Goal: Transaction & Acquisition: Purchase product/service

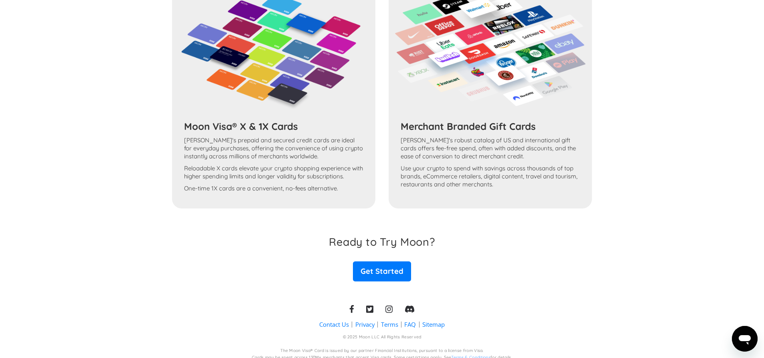
scroll to position [1351, 0]
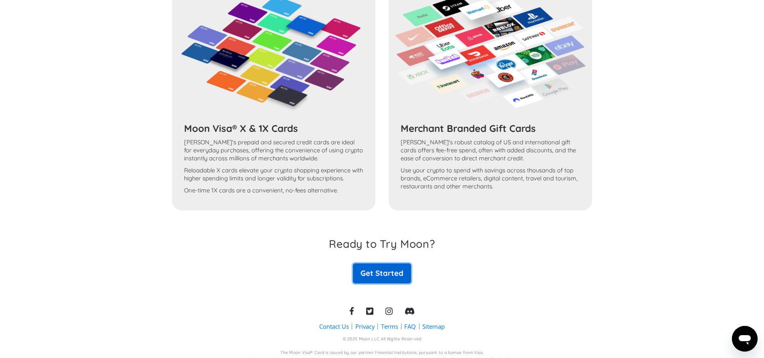
click at [379, 274] on link "Get Started" at bounding box center [382, 273] width 58 height 20
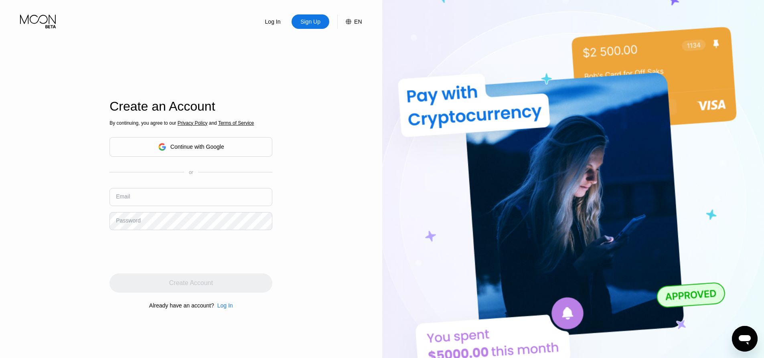
click at [213, 145] on div "Continue with Google" at bounding box center [197, 147] width 54 height 6
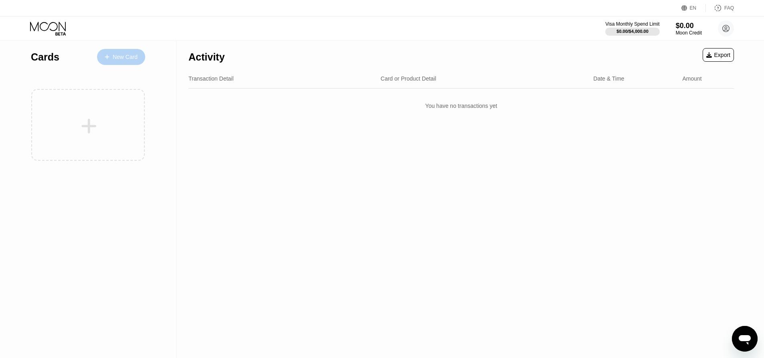
click at [128, 58] on div "New Card" at bounding box center [125, 57] width 25 height 7
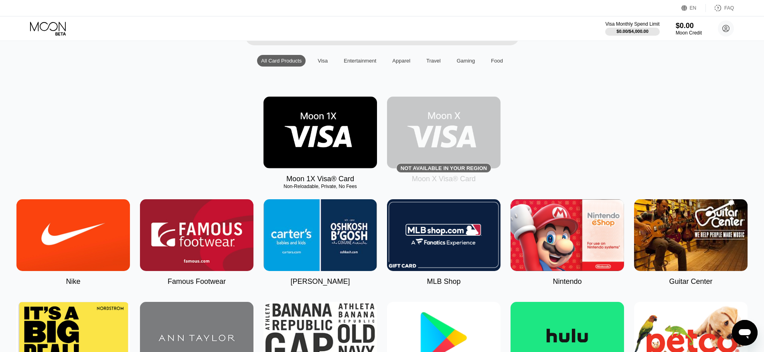
scroll to position [75, 0]
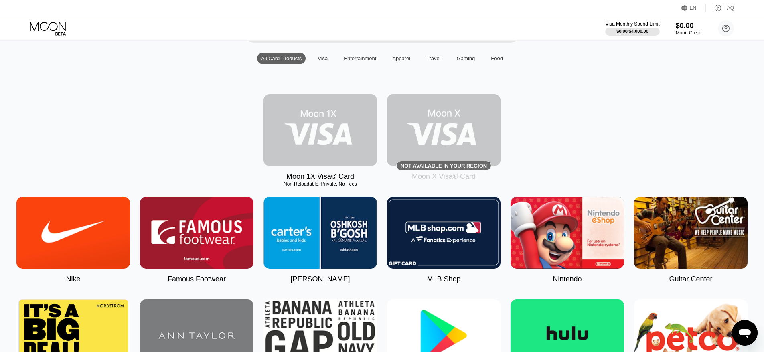
click at [311, 127] on img at bounding box center [320, 130] width 114 height 72
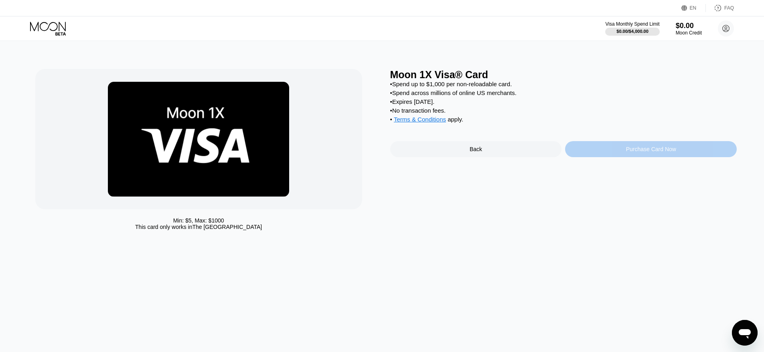
click at [631, 152] on div "Purchase Card Now" at bounding box center [651, 149] width 50 height 6
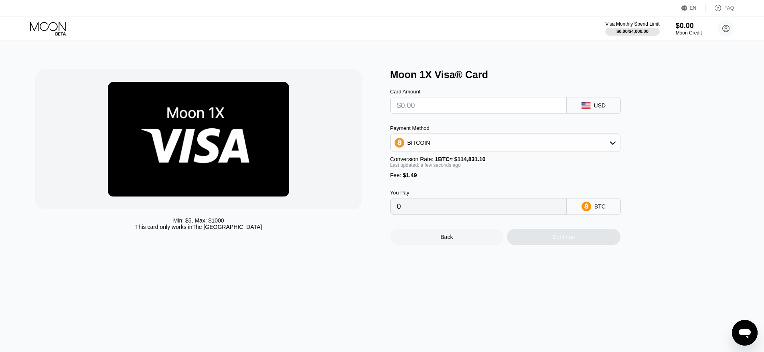
click at [422, 109] on input "text" at bounding box center [478, 105] width 163 height 16
type input "$1"
type input "0.00002169"
type input "$10"
type input "0.00010006"
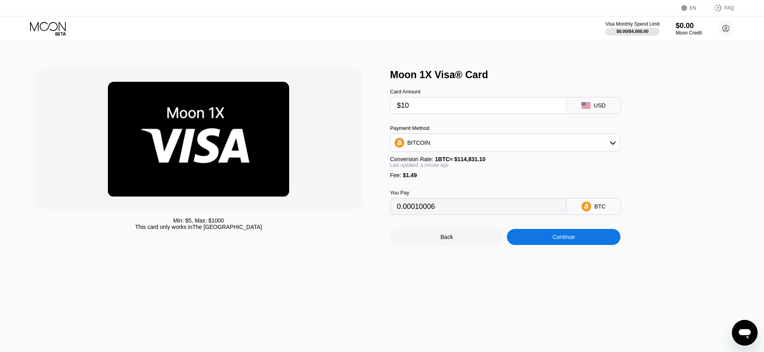
type input "$100"
type input "0.00088382"
type input "$100"
click at [569, 240] on div "Continue" at bounding box center [563, 237] width 22 height 6
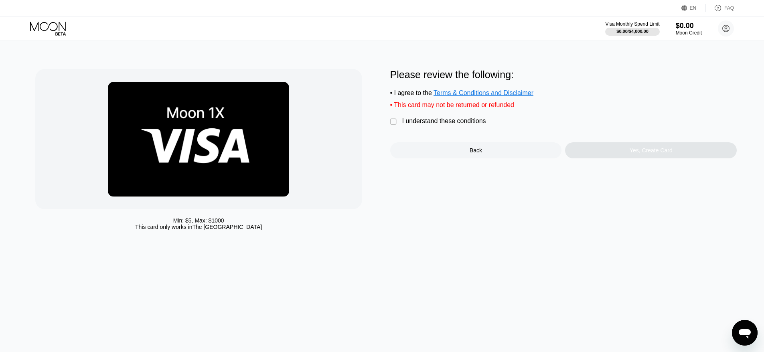
click at [393, 126] on div "" at bounding box center [394, 122] width 8 height 8
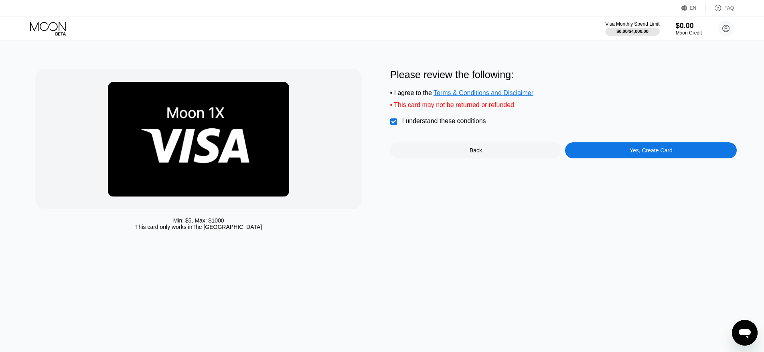
click at [639, 154] on div "Yes, Create Card" at bounding box center [651, 150] width 43 height 6
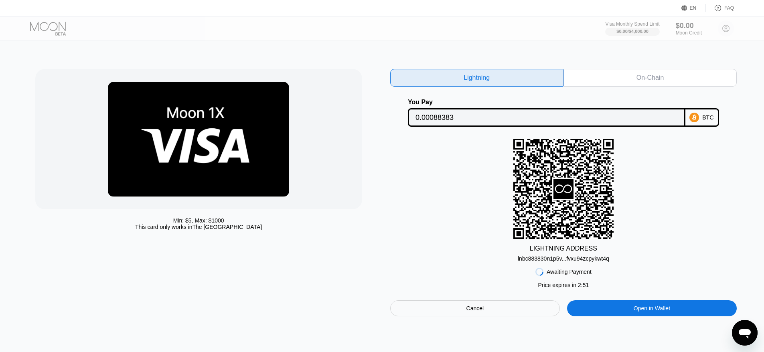
drag, startPoint x: 612, startPoint y: 259, endPoint x: 519, endPoint y: 262, distance: 93.5
click at [519, 262] on div "LIGHTNING ADDRESS lnbc883830n1p5v...fvxu94zcpykwt4q" at bounding box center [563, 200] width 347 height 123
click at [537, 262] on div "lnbc883830n1p5v...fvxu94zcpykwt4q" at bounding box center [563, 258] width 91 height 6
click at [718, 216] on div "LIGHTNING ADDRESS lnbc883830n1p5v...fvxu94zcpykwt4q" at bounding box center [563, 200] width 347 height 123
drag, startPoint x: 513, startPoint y: 263, endPoint x: 580, endPoint y: 260, distance: 66.6
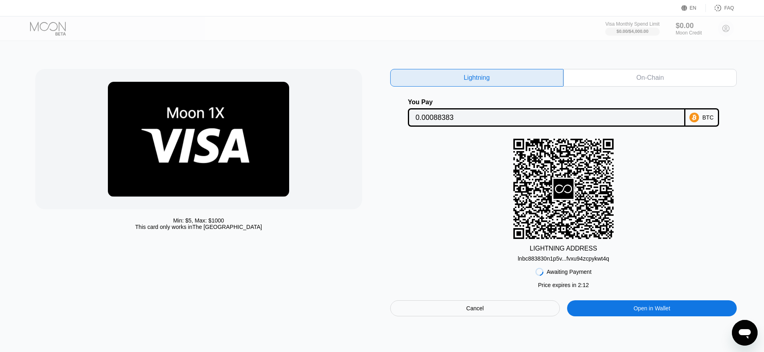
click at [580, 260] on div "LIGHTNING ADDRESS lnbc883830n1p5v...fvxu94zcpykwt4q" at bounding box center [563, 200] width 347 height 123
click at [595, 262] on div "lnbc883830n1p5v...fvxu94zcpykwt4q" at bounding box center [563, 258] width 91 height 6
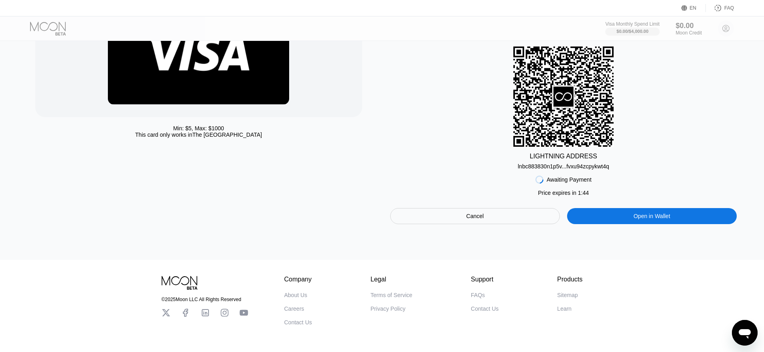
scroll to position [103, 0]
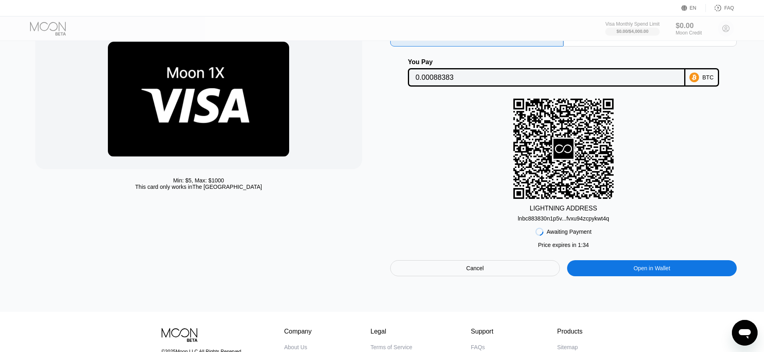
scroll to position [22, 0]
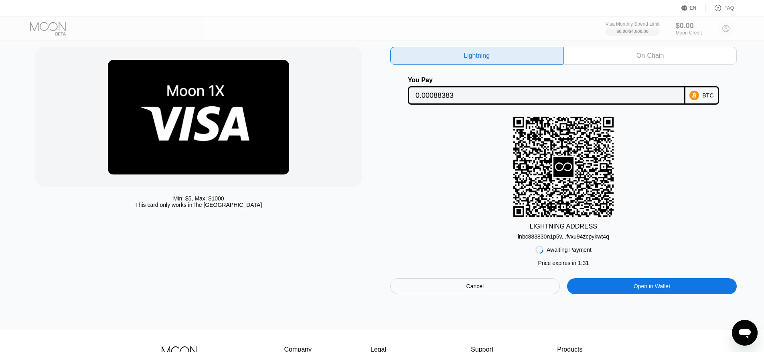
click at [764, 138] on div "Min: $ 5 , Max: $ 1000 This card only works in The United States Lightning On-C…" at bounding box center [382, 174] width 770 height 311
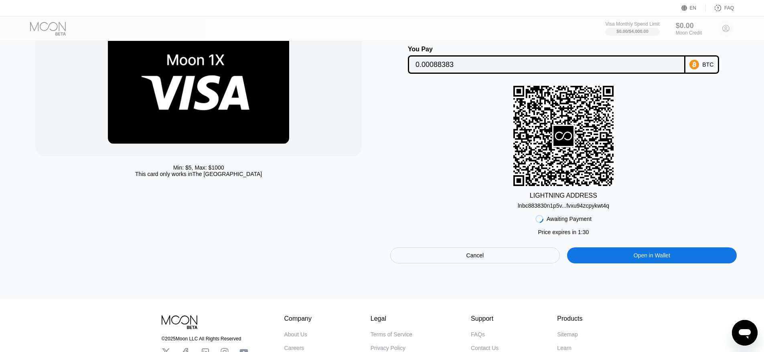
scroll to position [65, 0]
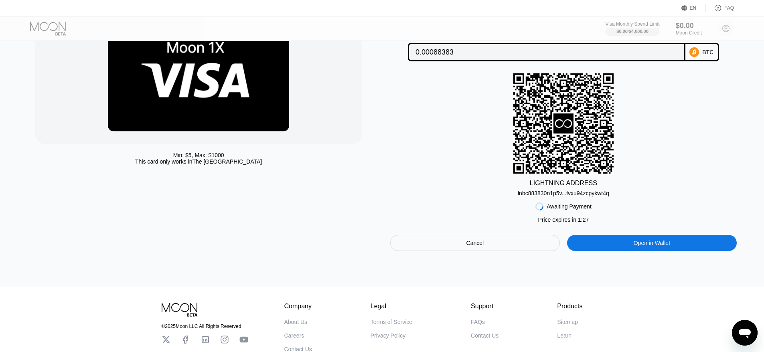
click at [563, 128] on icon at bounding box center [563, 124] width 20 height 20
click at [653, 247] on div "Open in Wallet" at bounding box center [652, 242] width 36 height 7
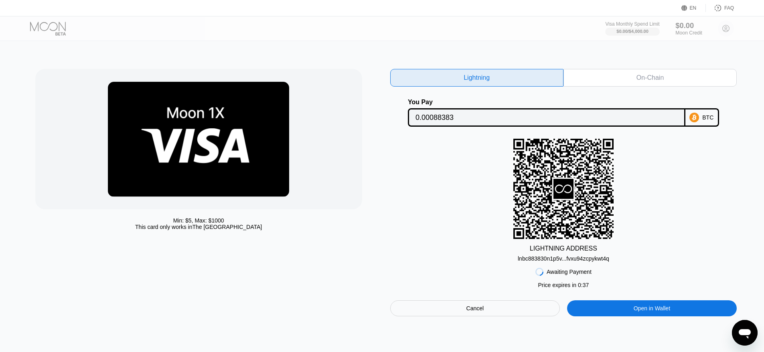
click at [692, 29] on div "$0.00 Moon Credit" at bounding box center [688, 28] width 27 height 14
click at [645, 78] on div "On-Chain" at bounding box center [649, 78] width 27 height 8
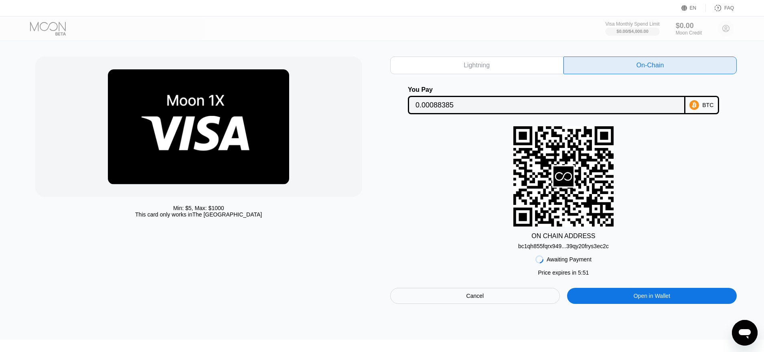
scroll to position [17, 0]
